Goal: Transaction & Acquisition: Purchase product/service

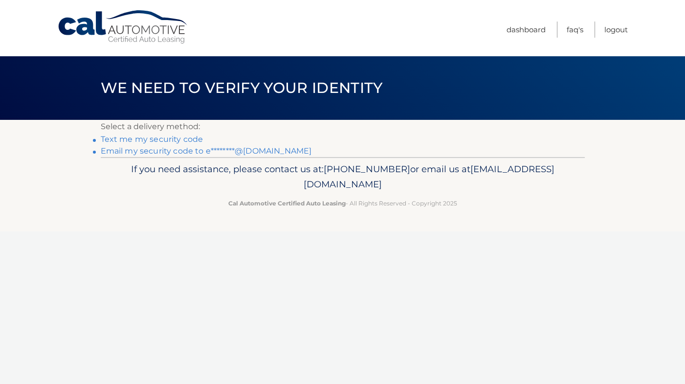
drag, startPoint x: 0, startPoint y: 0, endPoint x: 236, endPoint y: 155, distance: 282.1
click at [236, 155] on link "Email my security code to e********@gmail.com" at bounding box center [206, 150] width 211 height 9
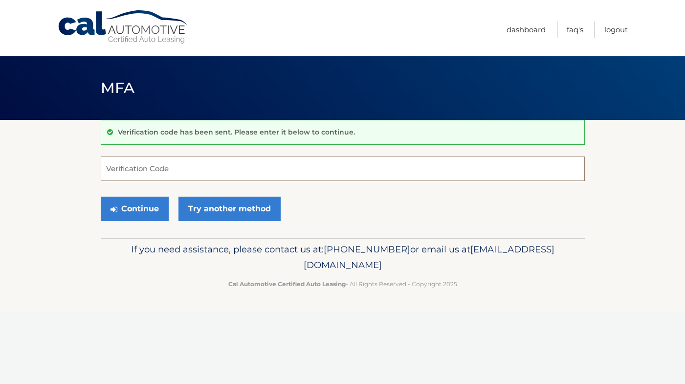
click at [137, 164] on input "Verification Code" at bounding box center [343, 168] width 484 height 24
type input "241827"
click at [162, 214] on button "Continue" at bounding box center [135, 208] width 68 height 24
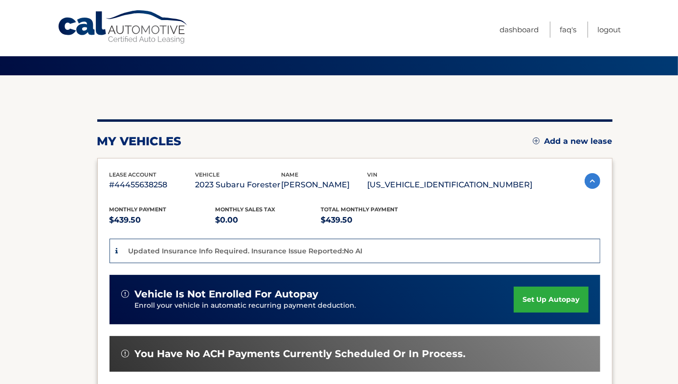
scroll to position [133, 0]
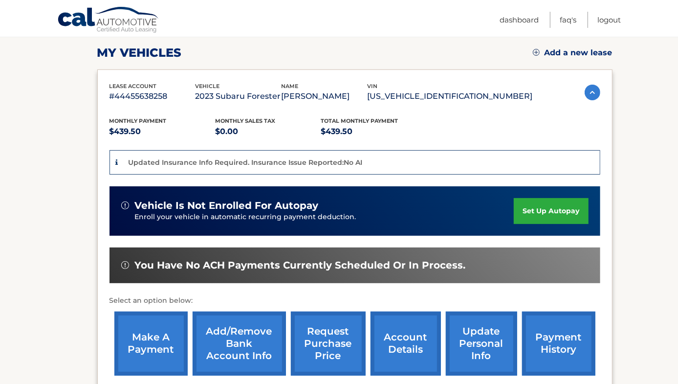
click at [144, 337] on link "make a payment" at bounding box center [150, 343] width 73 height 64
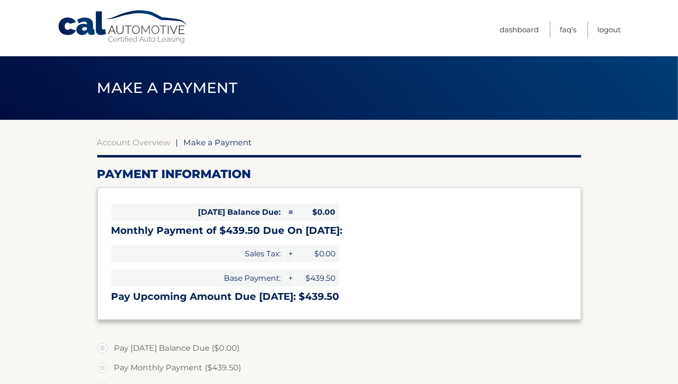
select select "NjZkMzkzYjQtNjUwZi00YjhjLTllZDItMjMwNjVhYWQxMjk2"
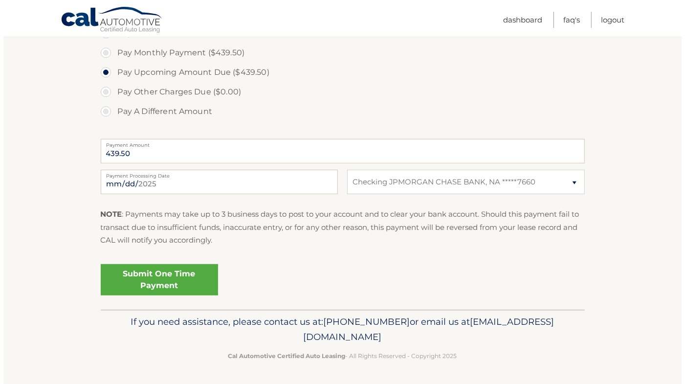
scroll to position [374, 0]
click at [180, 282] on link "Submit One Time Payment" at bounding box center [155, 279] width 117 height 31
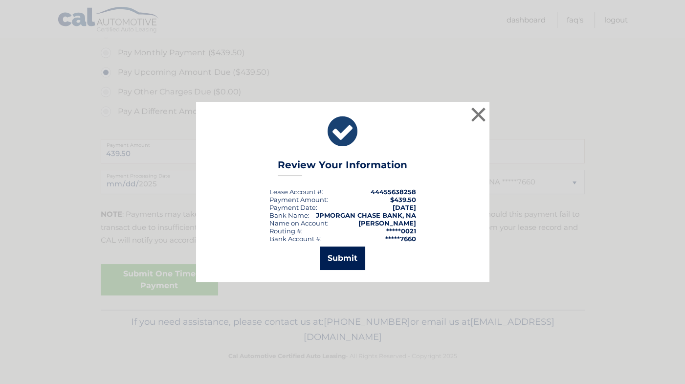
click at [322, 263] on button "Submit" at bounding box center [342, 257] width 45 height 23
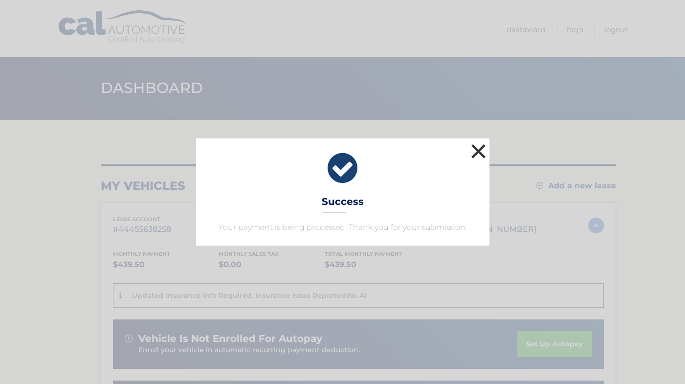
click at [481, 141] on button "×" at bounding box center [479, 151] width 20 height 20
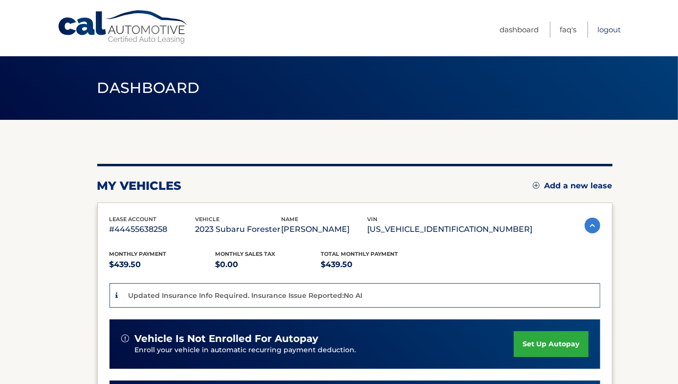
click at [602, 34] on link "Logout" at bounding box center [608, 29] width 23 height 16
